Goal: Task Accomplishment & Management: Manage account settings

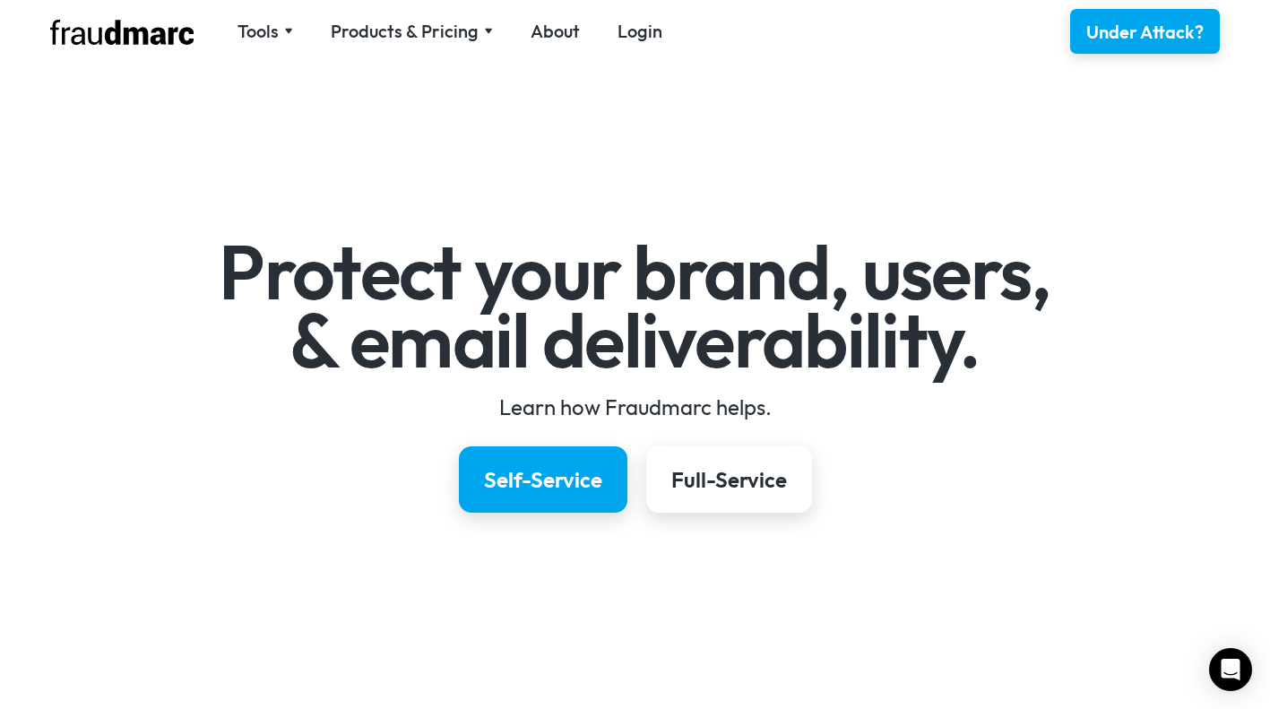
click at [612, 35] on nav "Tools SPF Record Check Inspect any domain's SPF record and learn how to fix it …" at bounding box center [450, 31] width 462 height 25
click at [639, 35] on link "Login" at bounding box center [639, 31] width 45 height 25
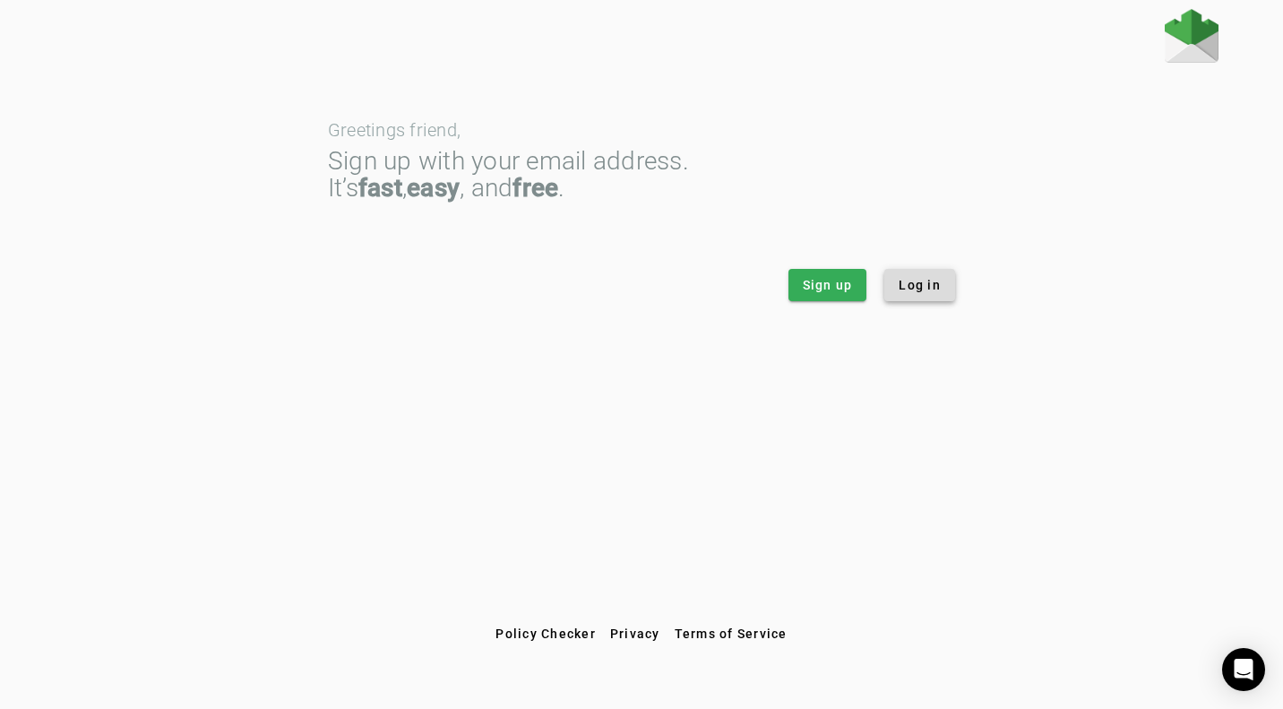
click at [919, 289] on span "Log in" at bounding box center [920, 285] width 42 height 18
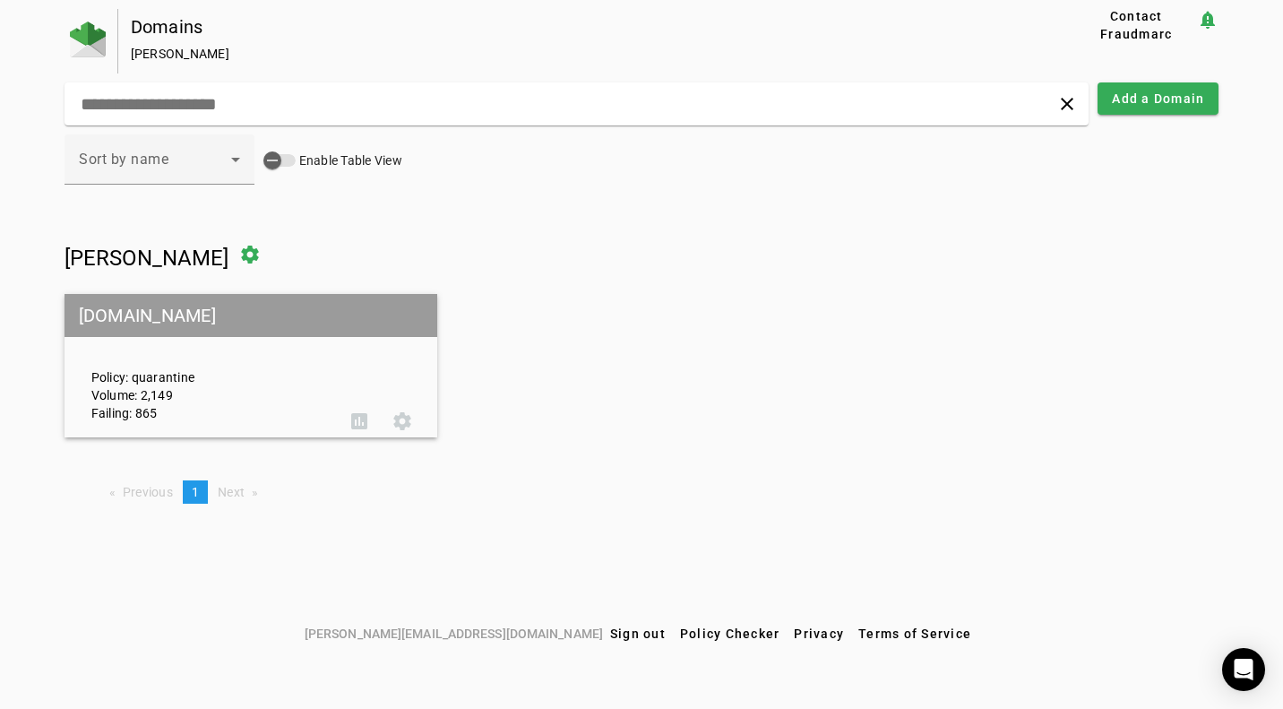
click at [321, 359] on div "Policy: quarantine Volume: 2,149 Failing: 865" at bounding box center [208, 366] width 260 height 112
click at [405, 423] on span at bounding box center [402, 421] width 43 height 43
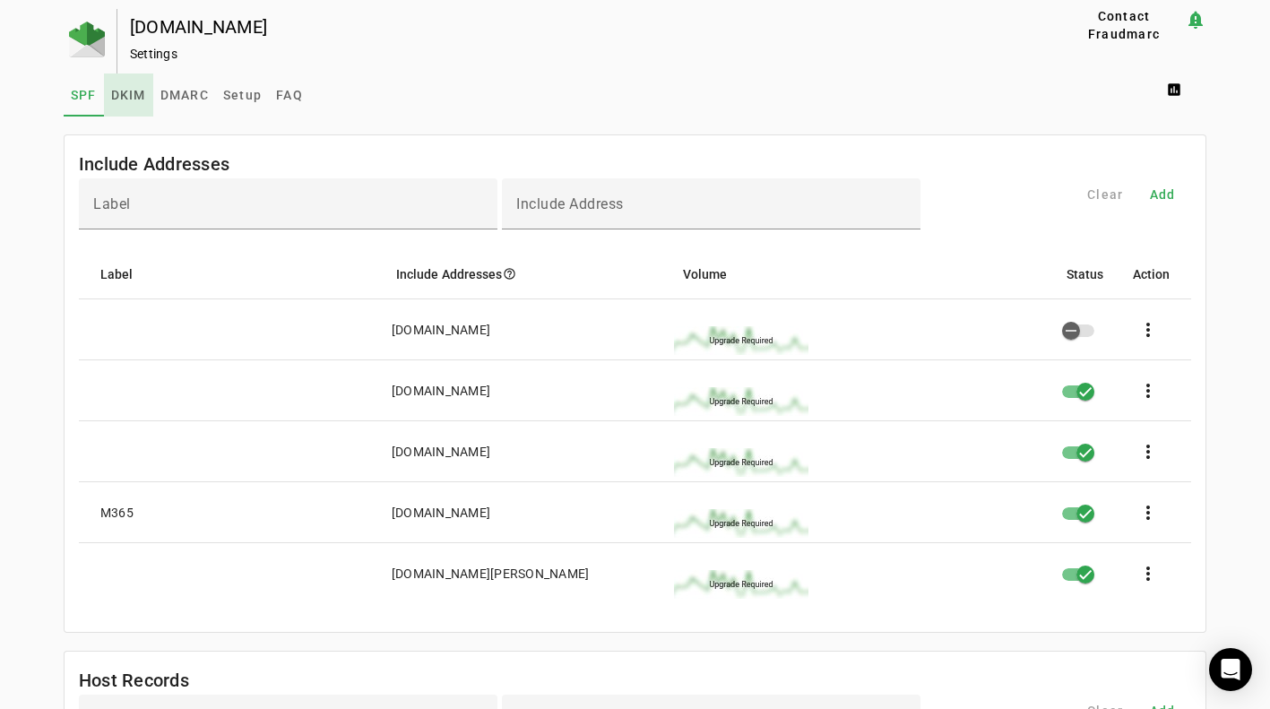
click at [124, 93] on span "DKIM" at bounding box center [128, 95] width 35 height 13
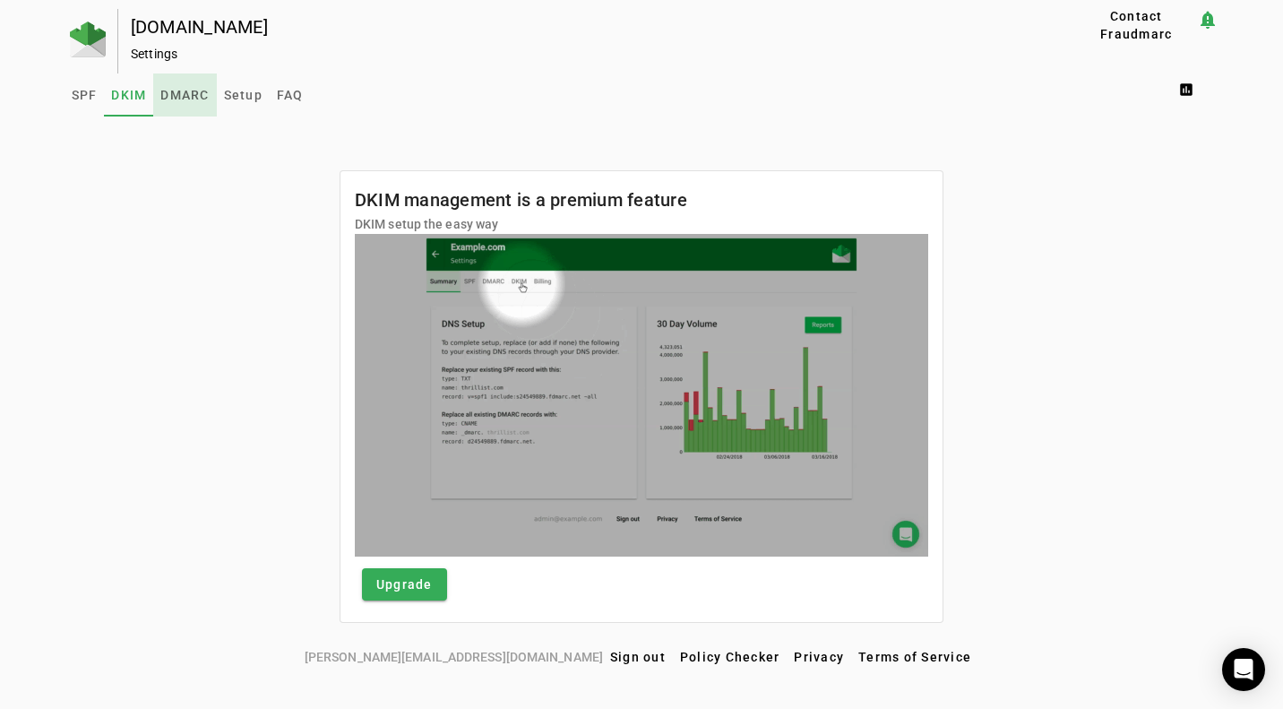
click at [189, 99] on span "DMARC" at bounding box center [184, 95] width 48 height 13
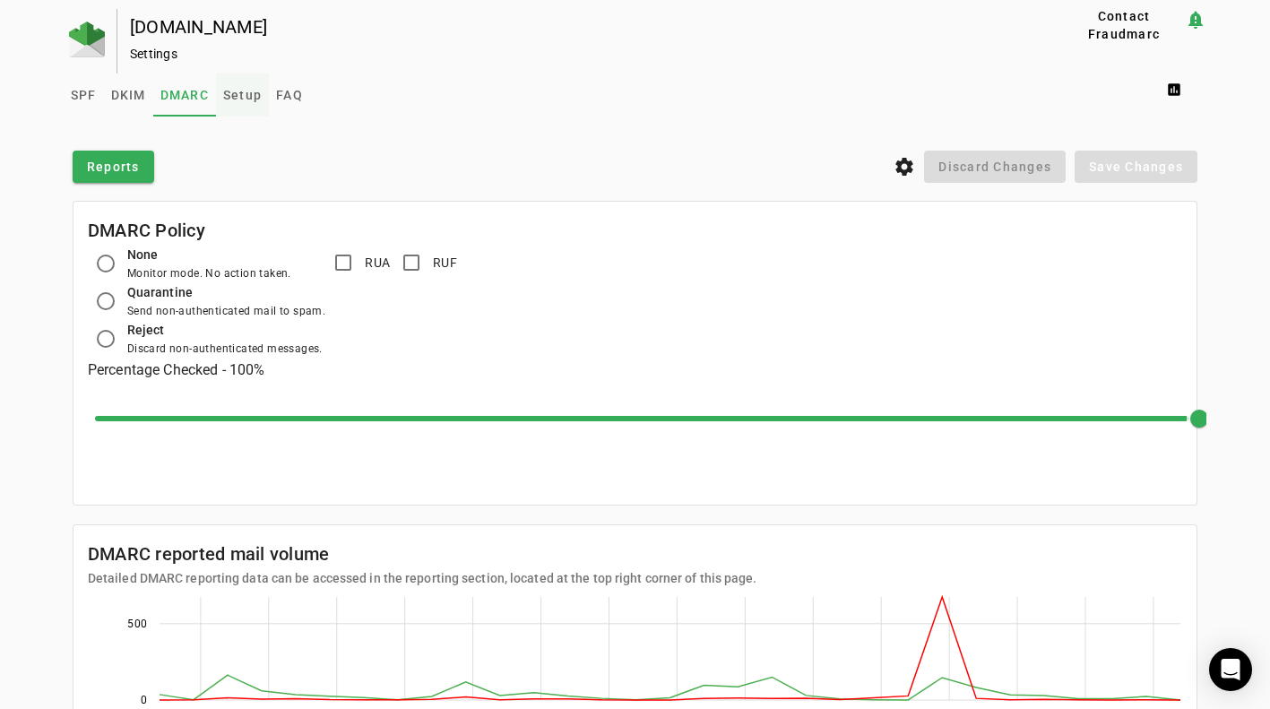
click at [242, 99] on span "Setup" at bounding box center [242, 95] width 39 height 13
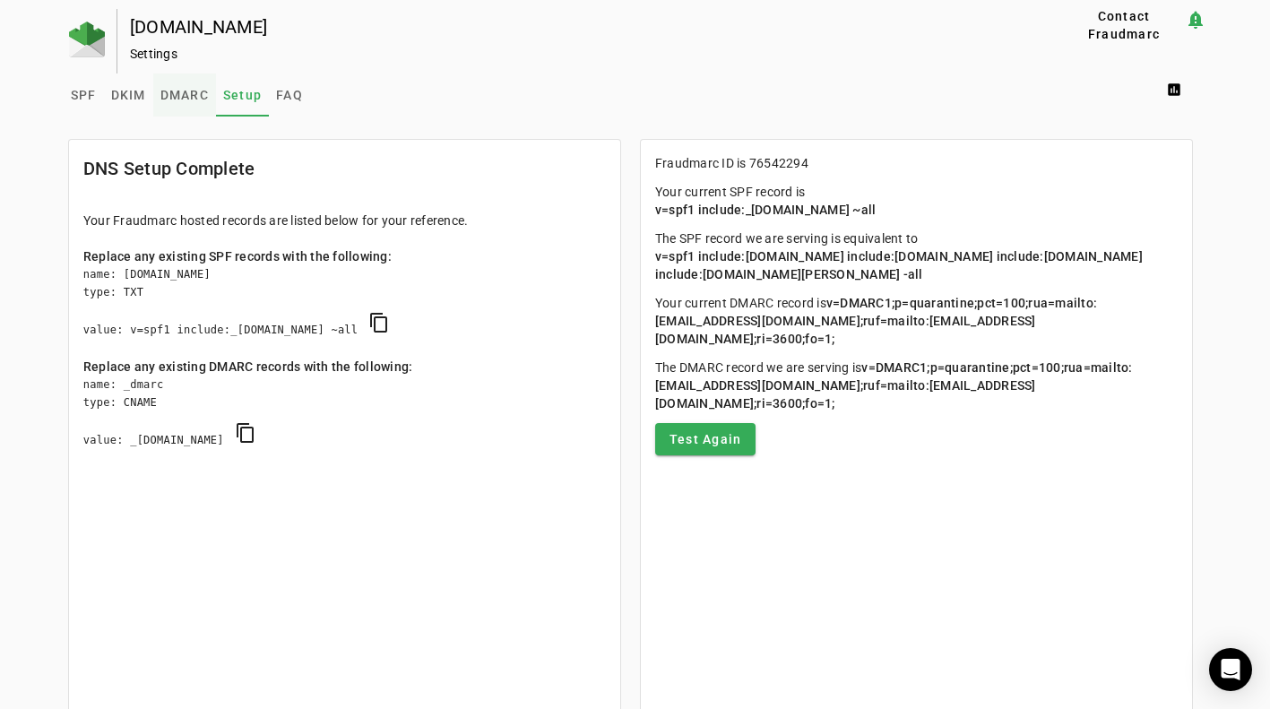
click at [187, 112] on span "DMARC" at bounding box center [184, 94] width 48 height 43
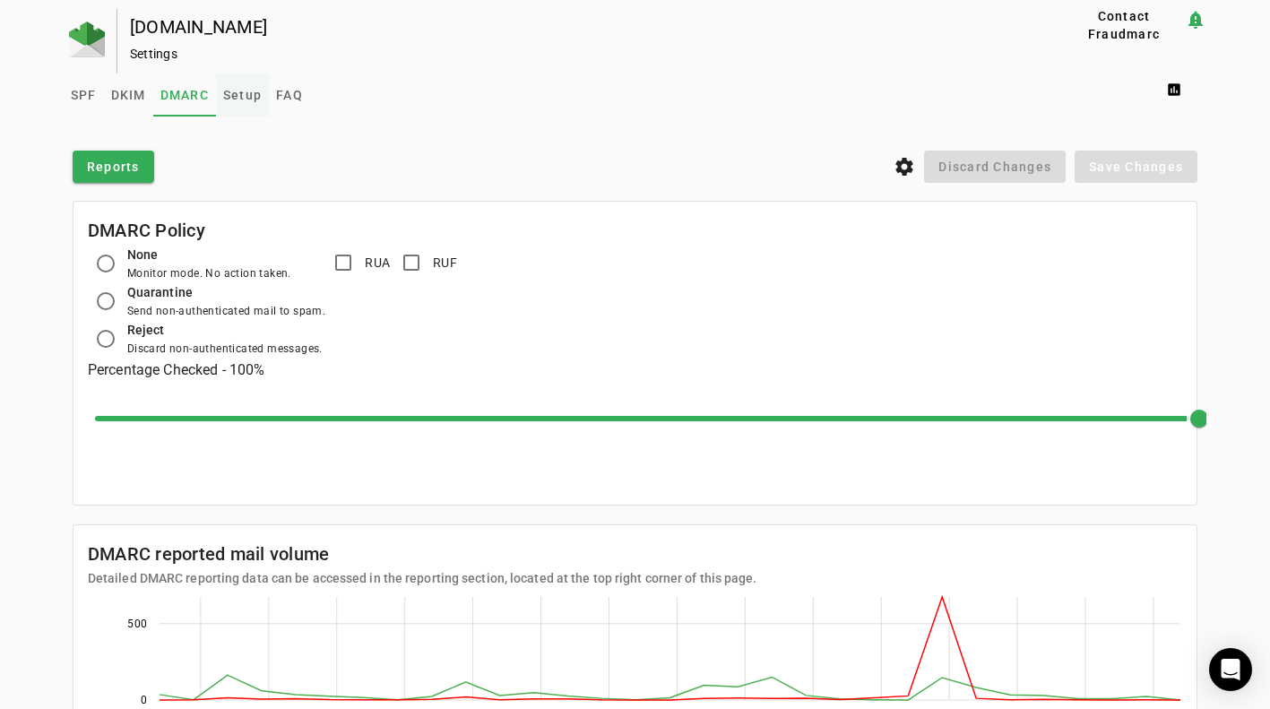
click at [235, 100] on span "Setup" at bounding box center [242, 95] width 39 height 13
